Goal: Find contact information: Find contact information

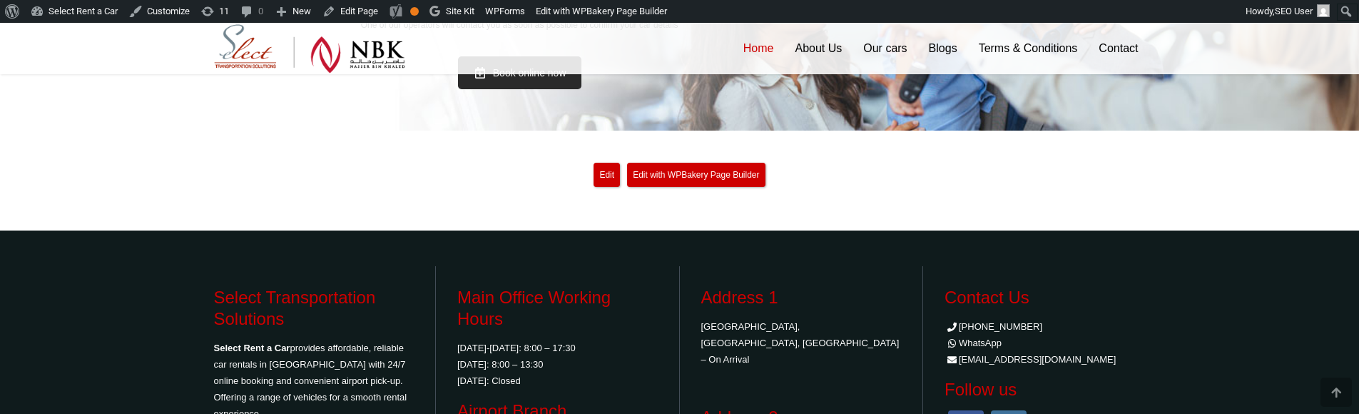
scroll to position [3412, 0]
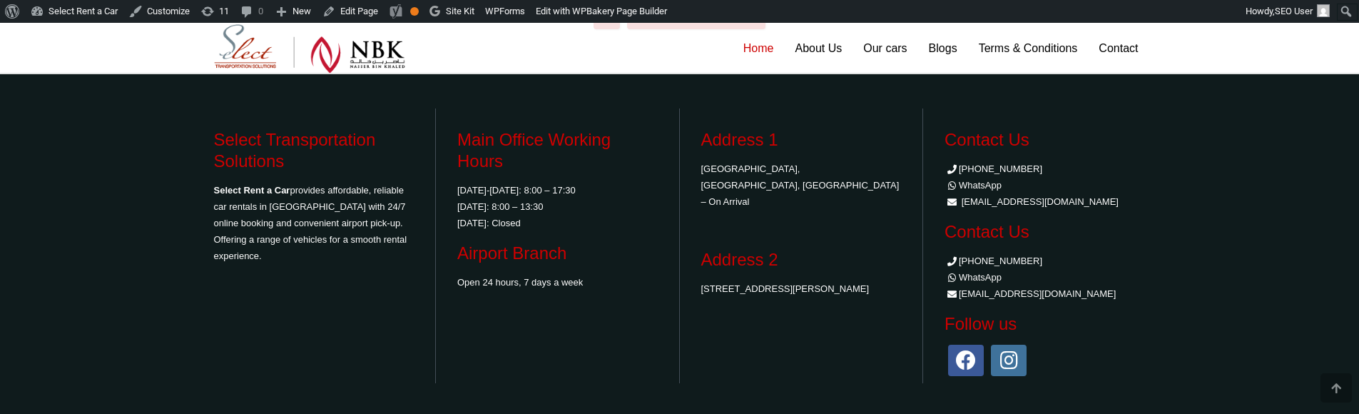
scroll to position [3554, 0]
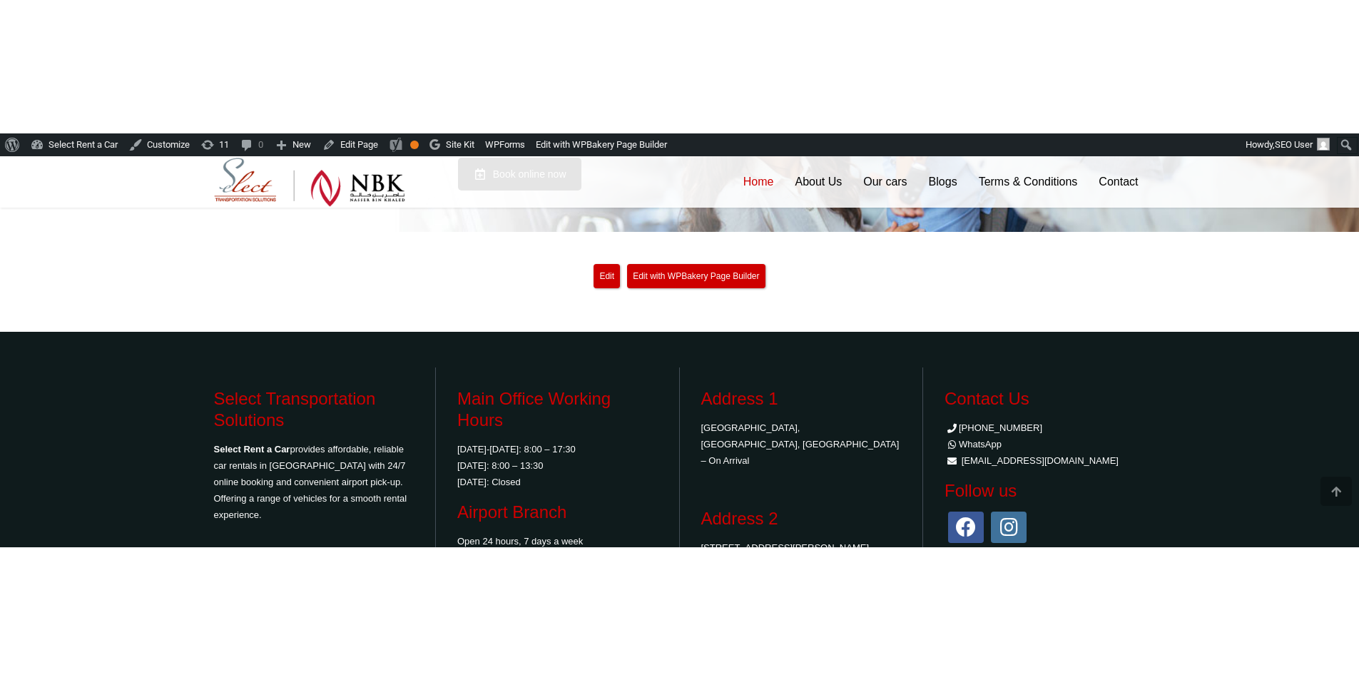
scroll to position [3382, 0]
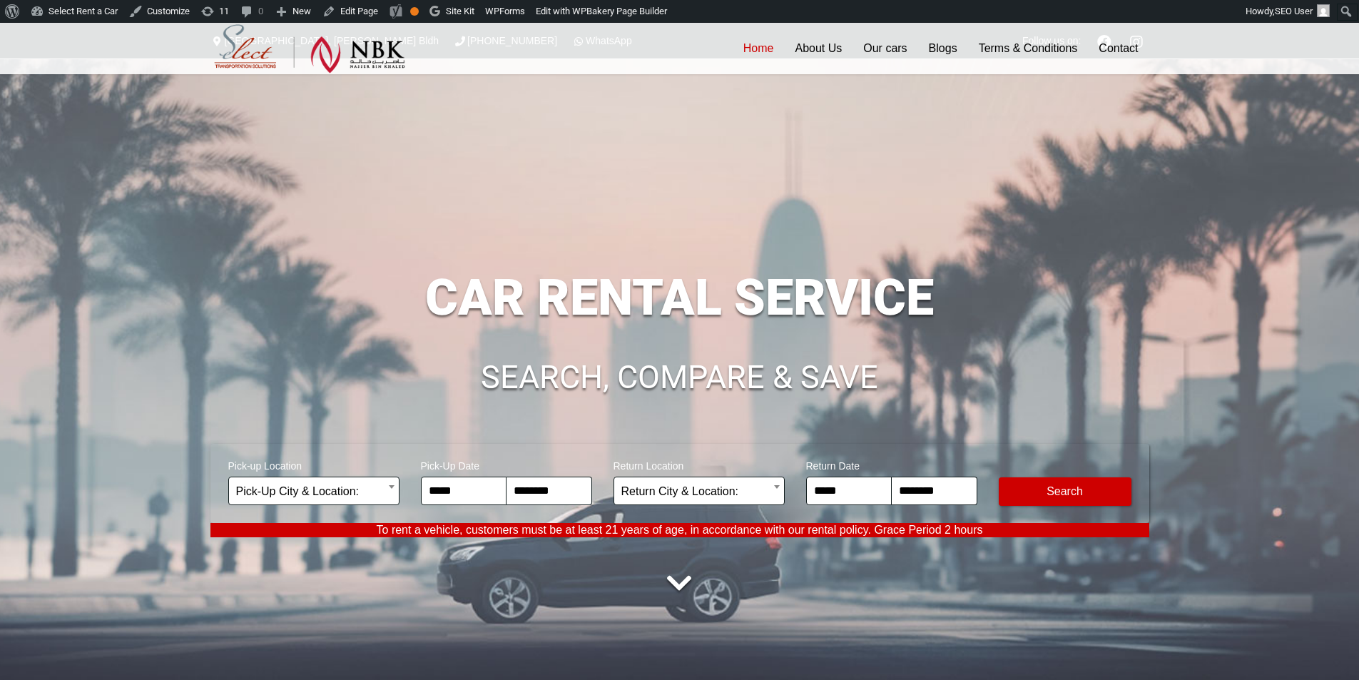
scroll to position [3382, 0]
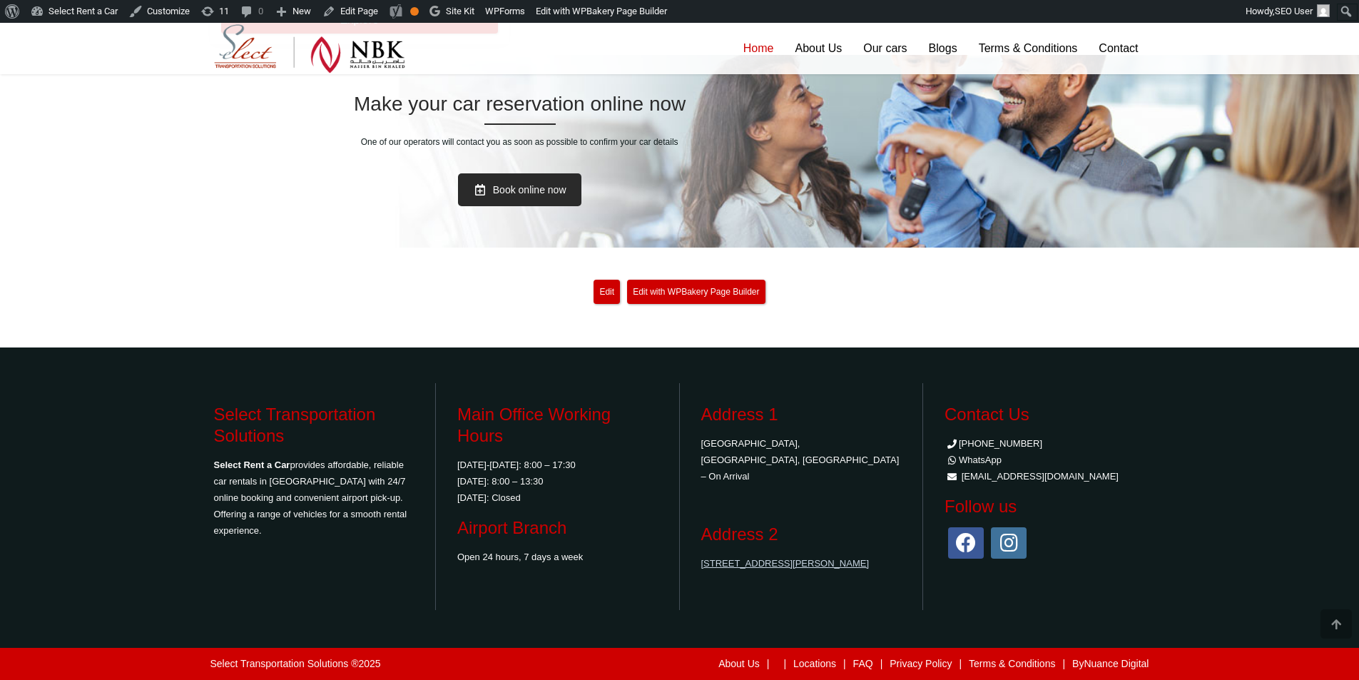
click at [743, 558] on link "[STREET_ADDRESS][PERSON_NAME]" at bounding box center [785, 563] width 168 height 11
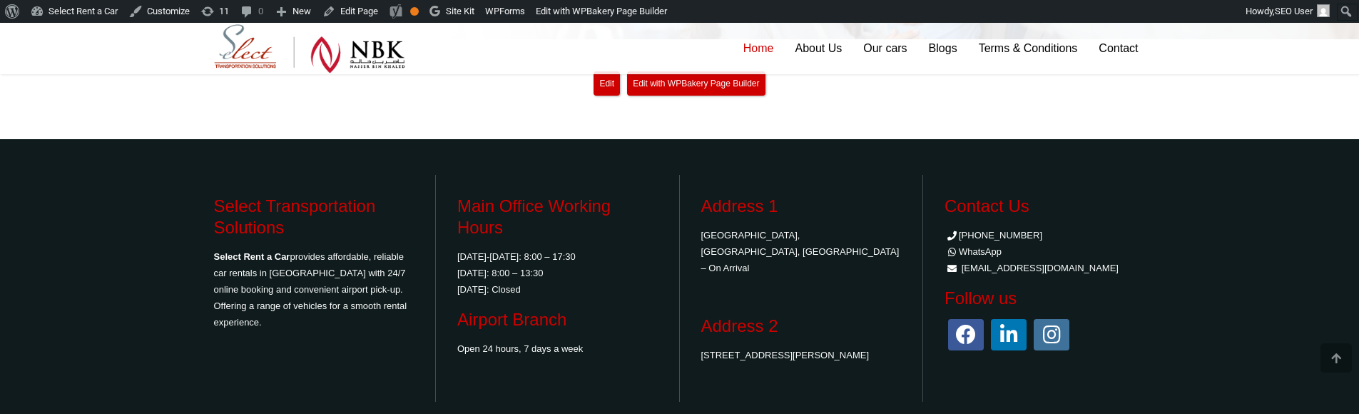
scroll to position [3535, 0]
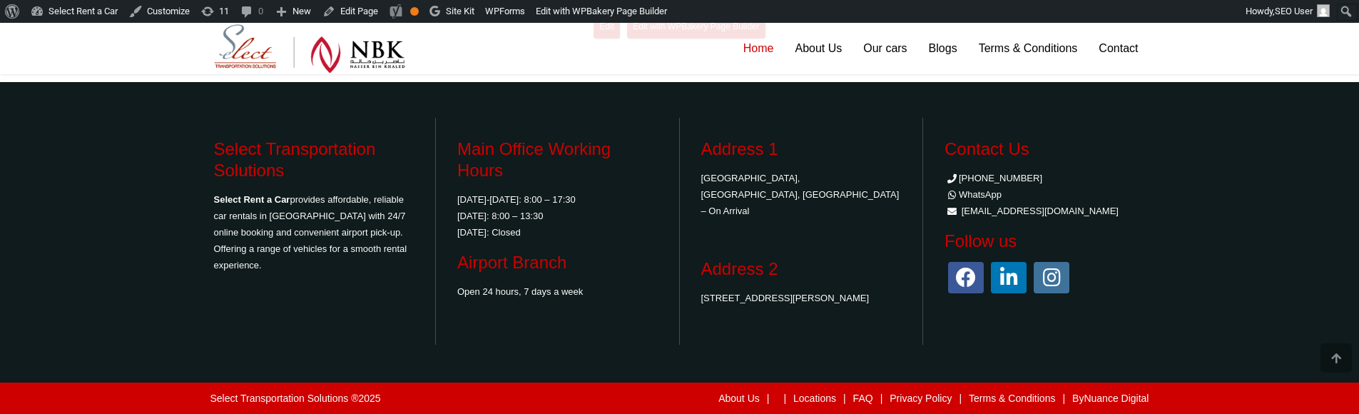
scroll to position [3535, 0]
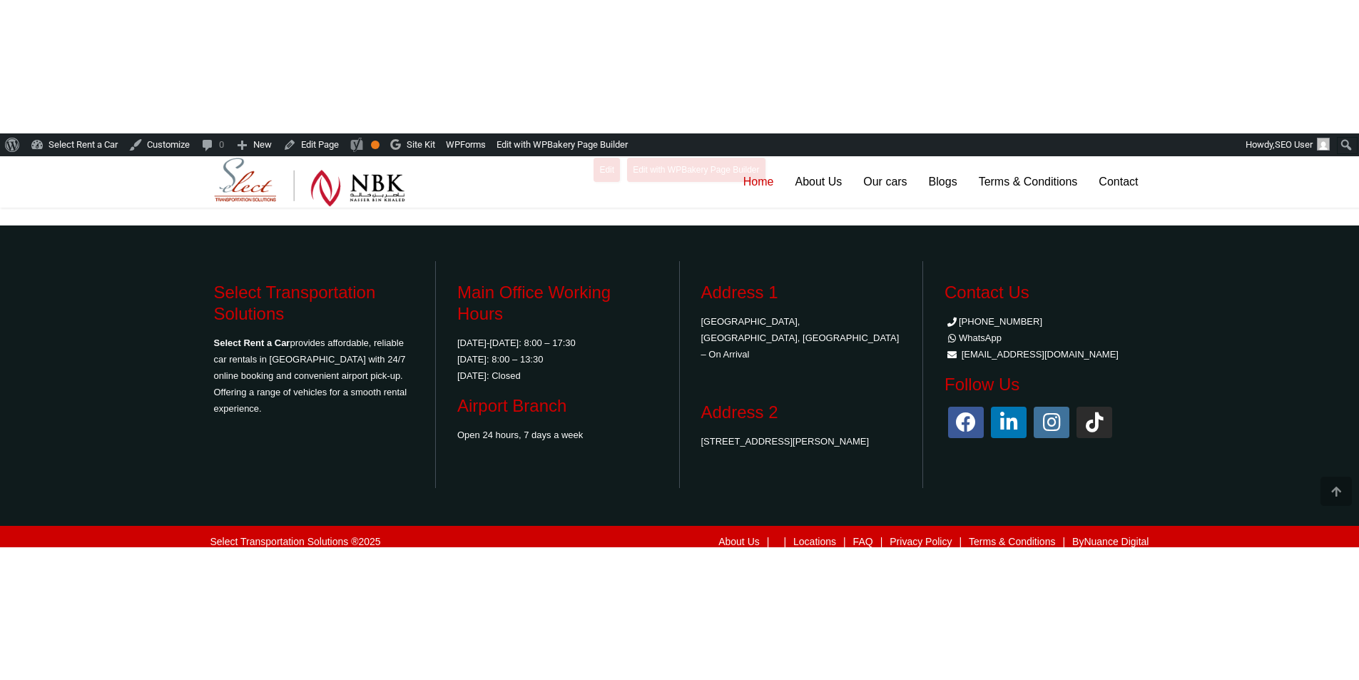
scroll to position [3382, 0]
